Goal: Task Accomplishment & Management: Use online tool/utility

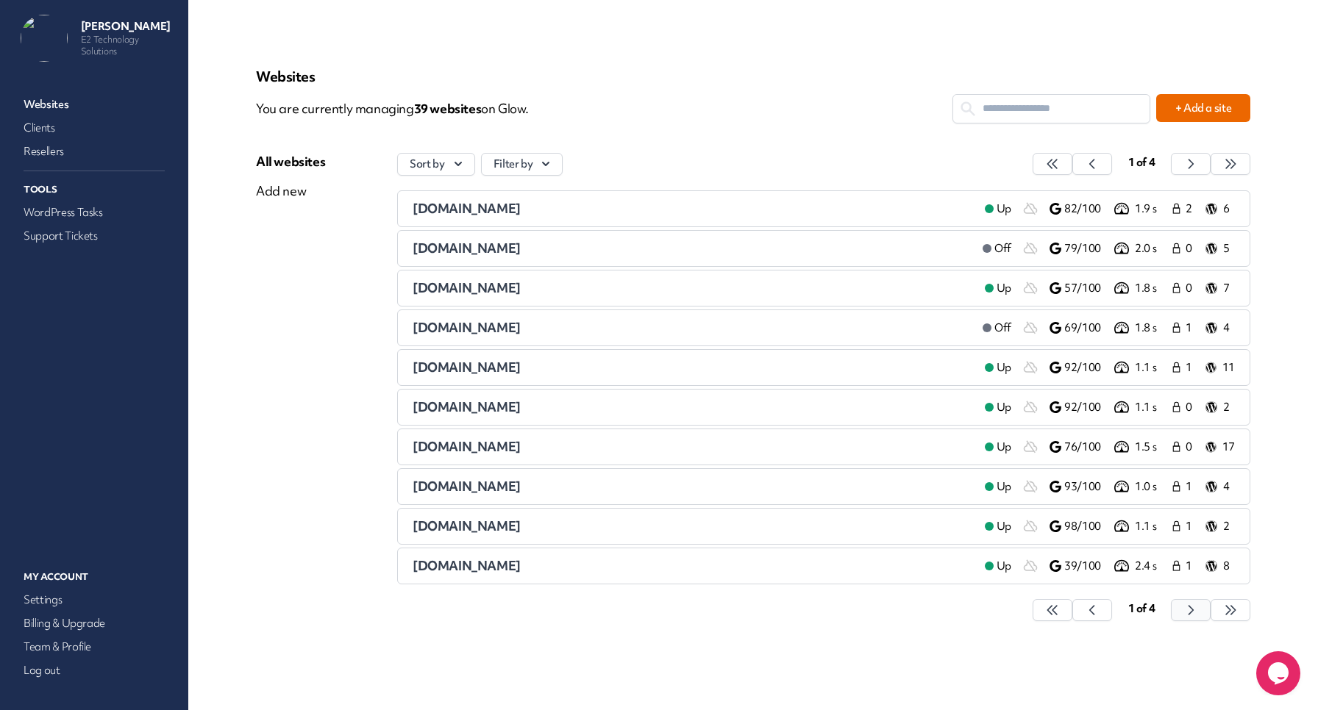
click at [1060, 608] on icon "button" at bounding box center [1052, 610] width 15 height 15
click at [1060, 606] on icon "button" at bounding box center [1052, 610] width 15 height 15
click at [1060, 604] on icon "button" at bounding box center [1052, 610] width 15 height 15
click at [537, 207] on div "[DOMAIN_NAME]" at bounding box center [693, 209] width 560 height 18
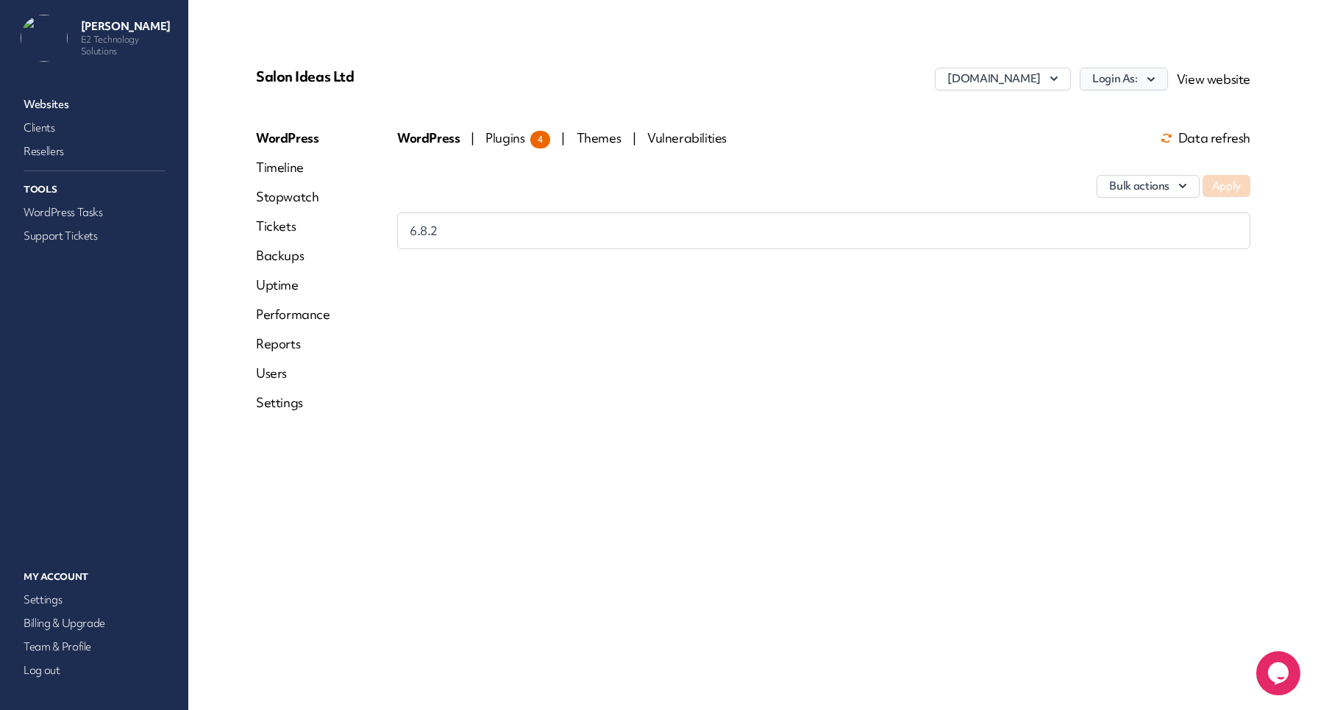
click at [1132, 69] on button "Login As:" at bounding box center [1123, 79] width 88 height 23
click at [1100, 115] on link "[PERSON_NAME]" at bounding box center [1085, 110] width 163 height 27
